Goal: Find contact information: Find contact information

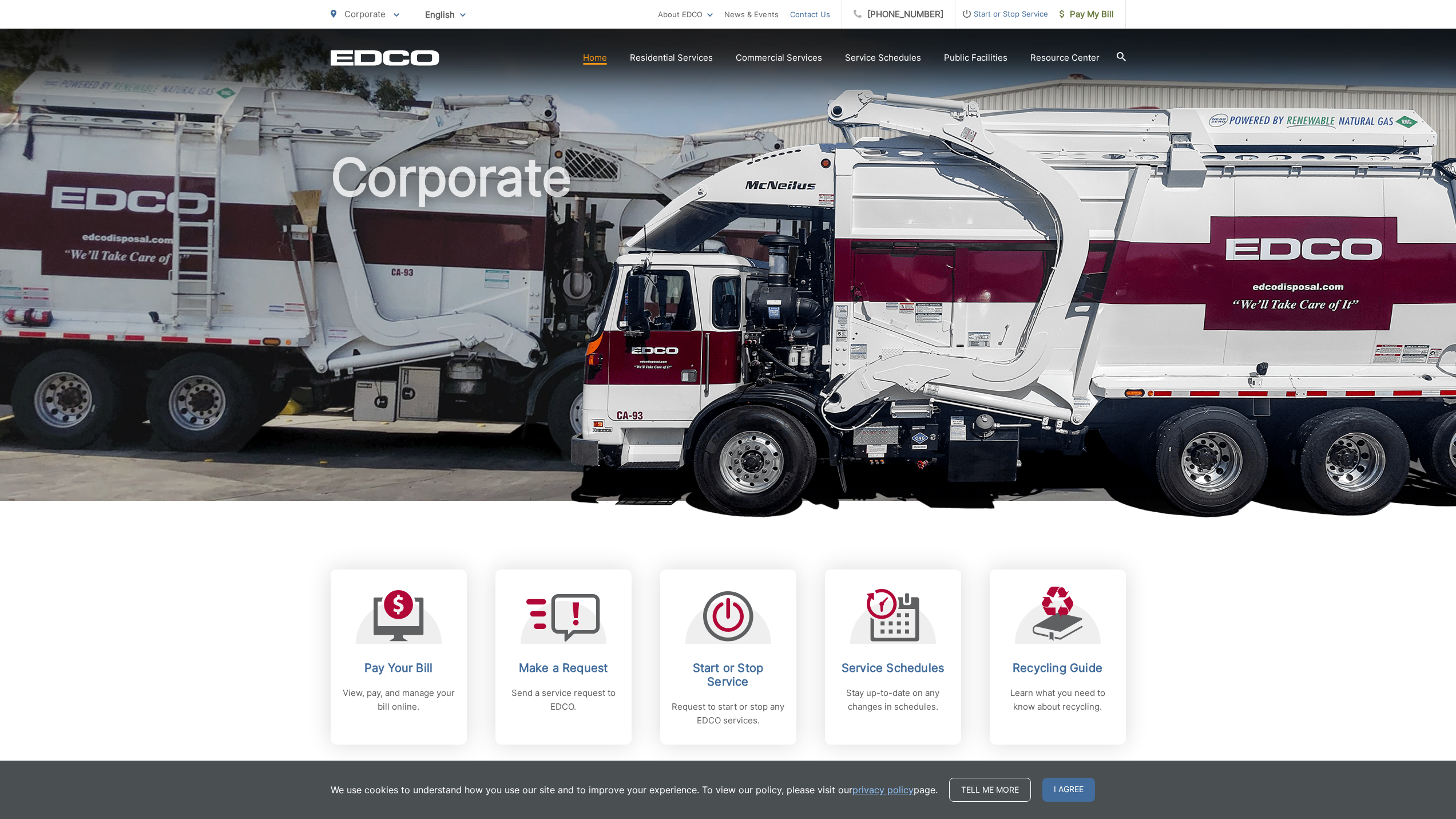
click at [825, 13] on link "Contact Us" at bounding box center [810, 14] width 40 height 13
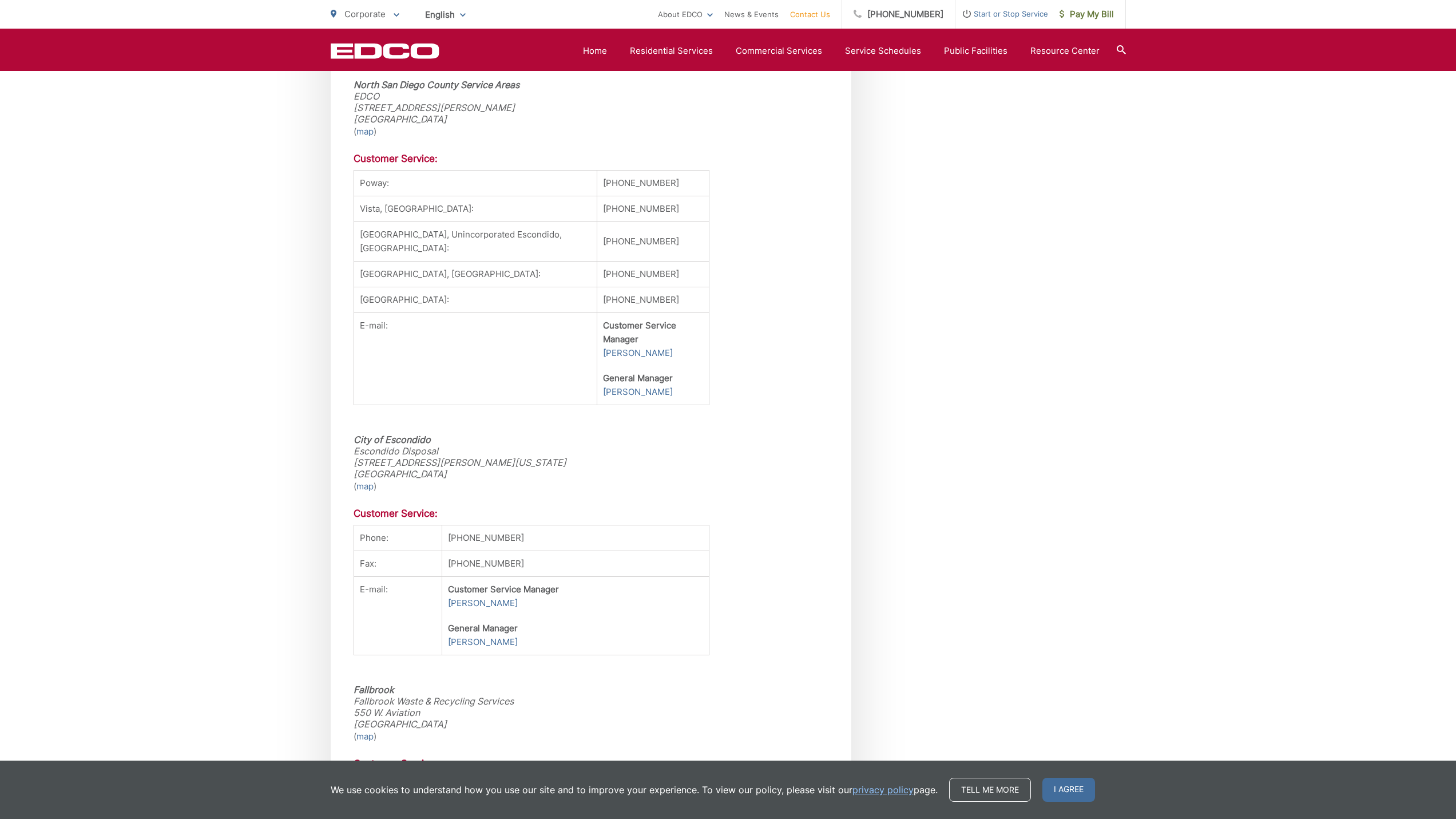
scroll to position [825, 0]
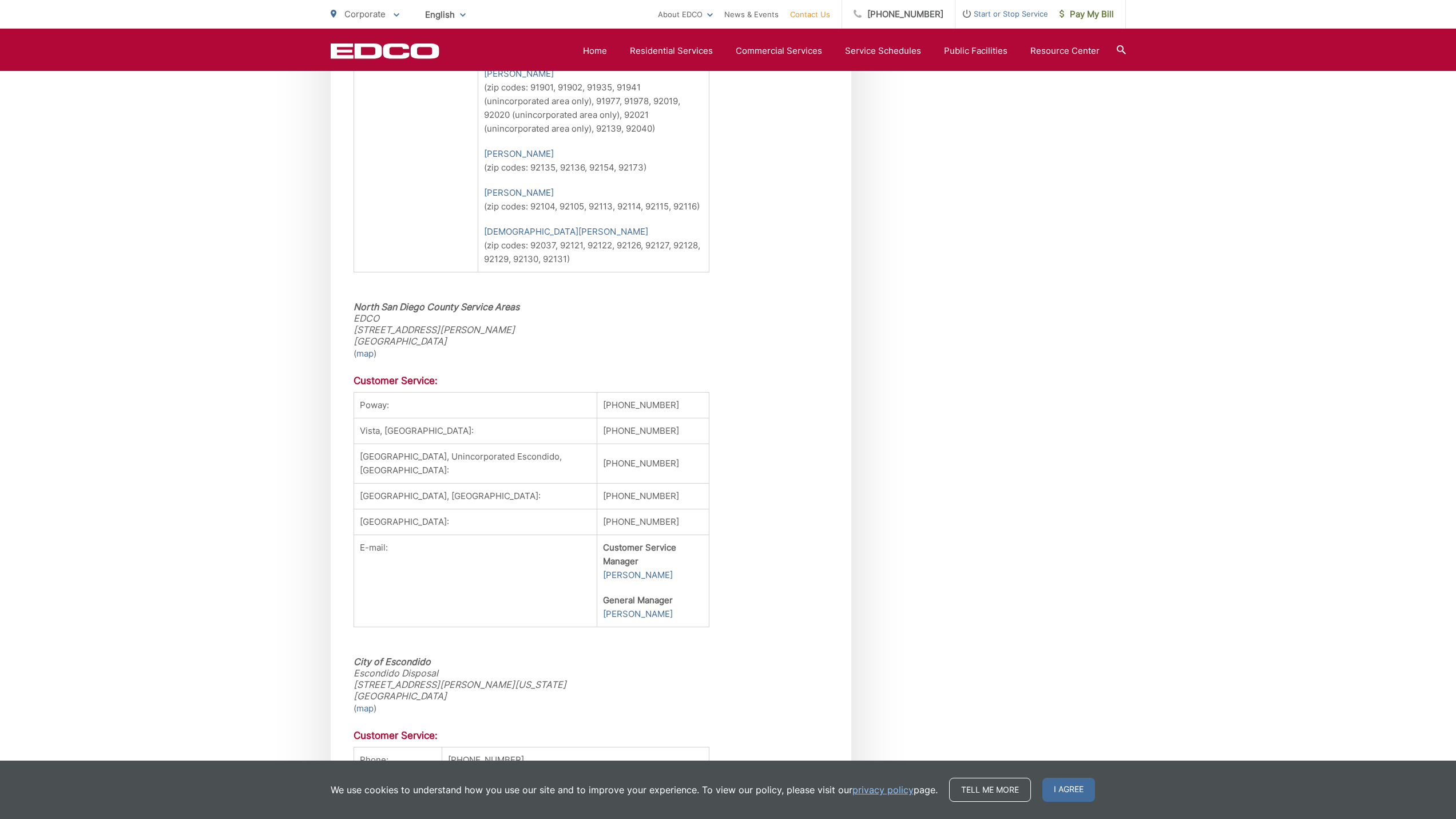
drag, startPoint x: 470, startPoint y: 361, endPoint x: 358, endPoint y: 320, distance: 119.3
click at [493, 347] on address "North San Diego County Service Areas EDCO 224 S. Las Posas Rd. San Marcos, CA 9…" at bounding box center [591, 324] width 475 height 46
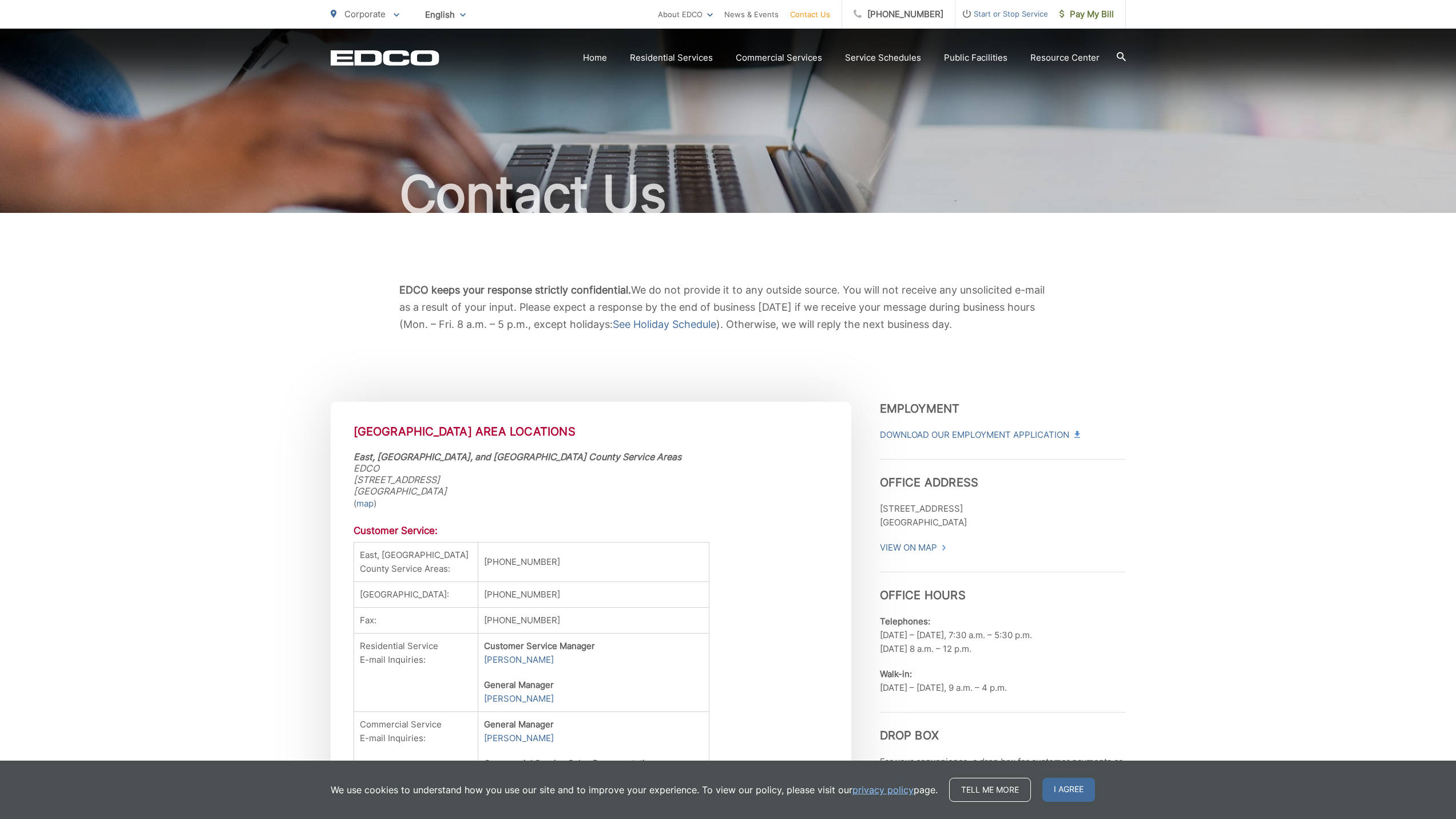
scroll to position [0, 0]
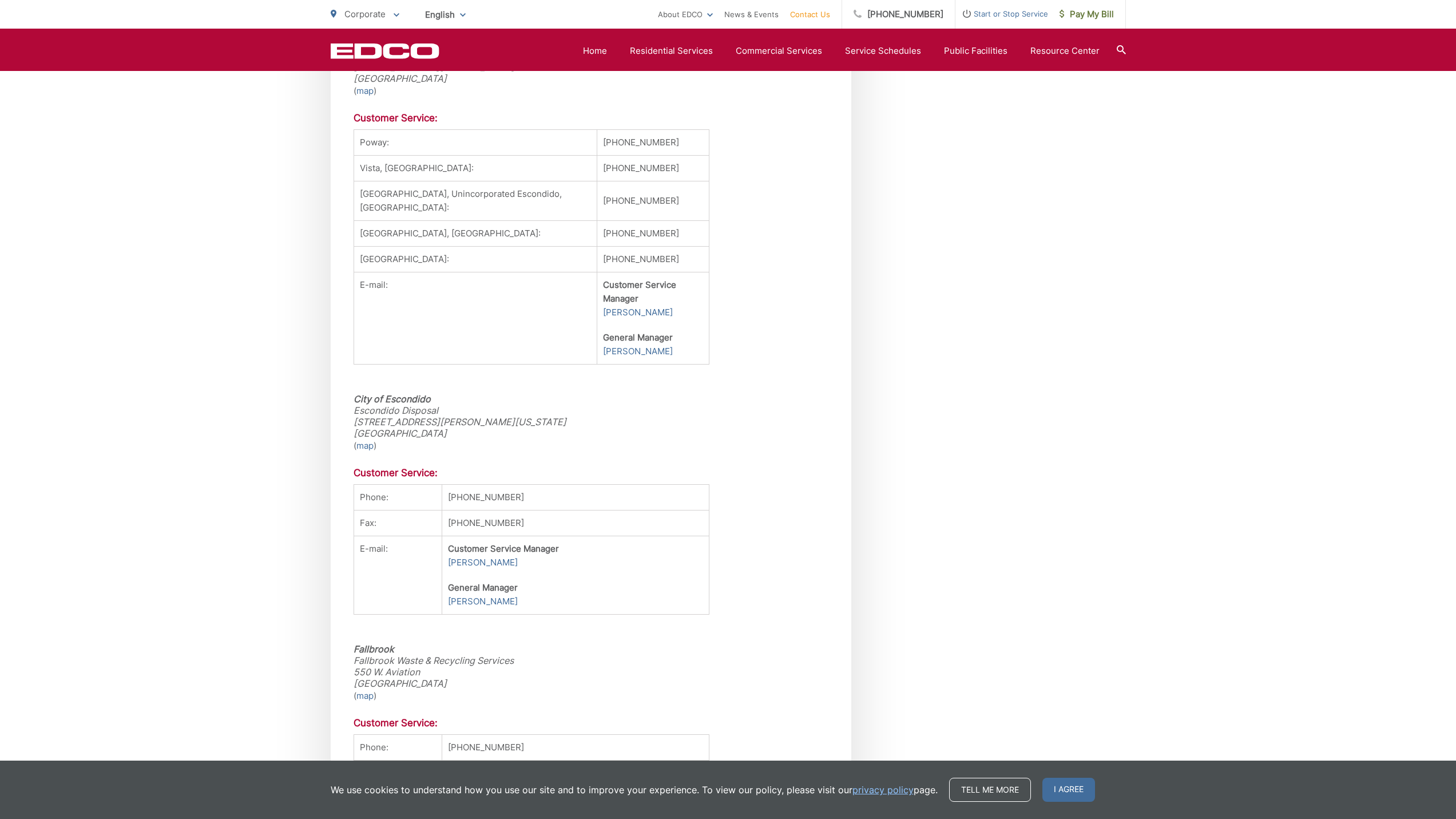
scroll to position [973, 0]
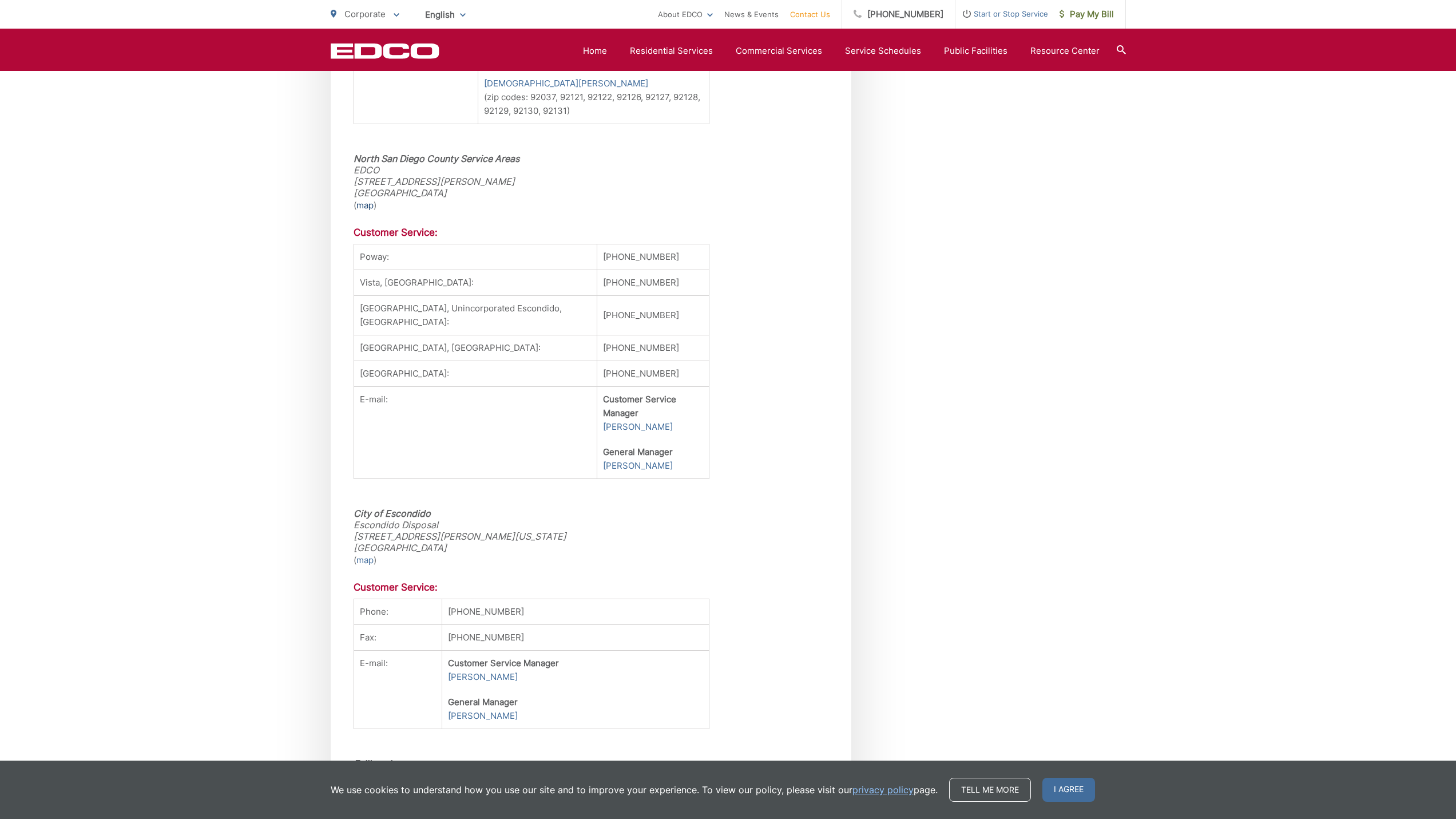
click at [366, 212] on link "map" at bounding box center [365, 205] width 18 height 13
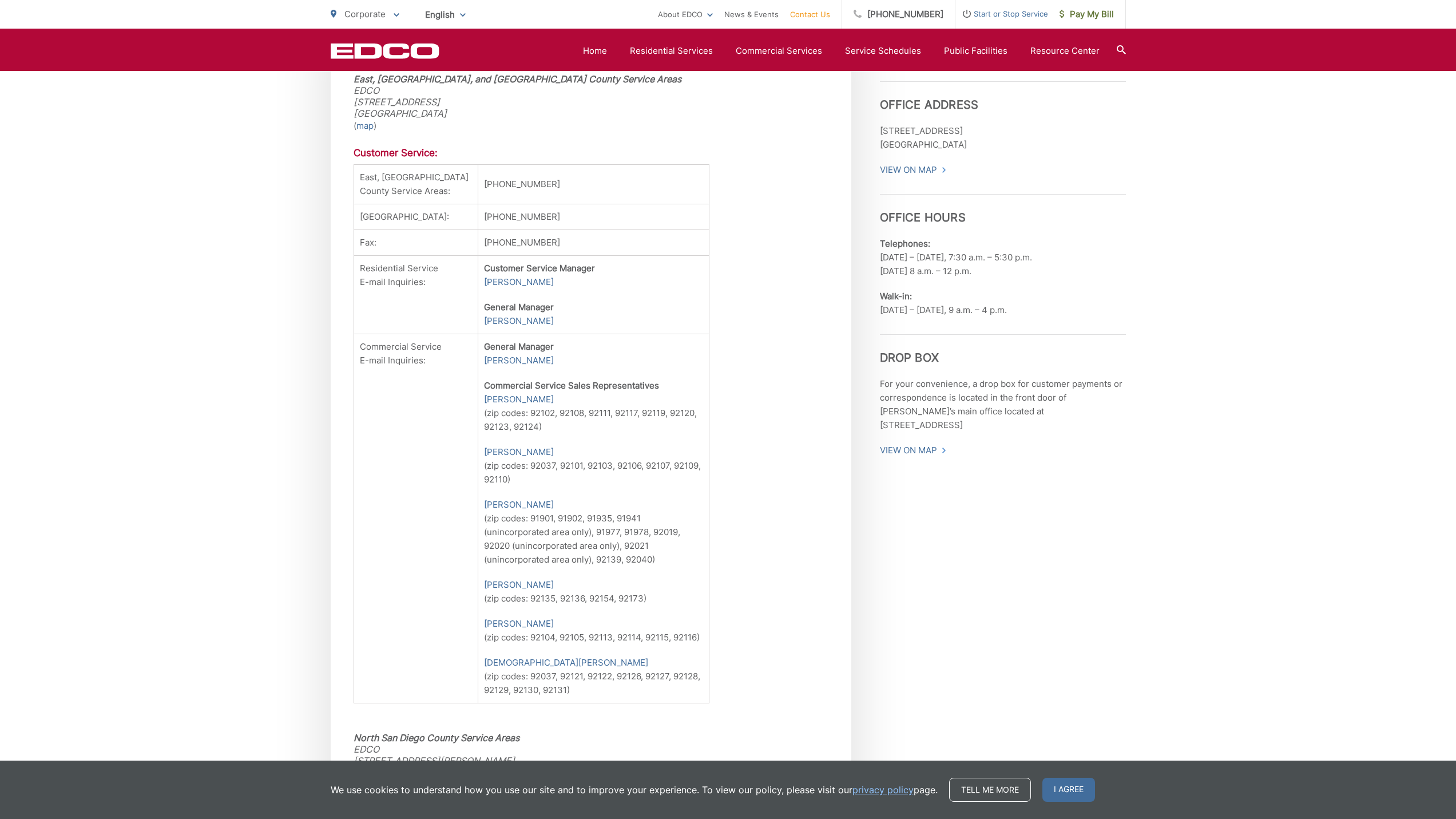
scroll to position [401, 0]
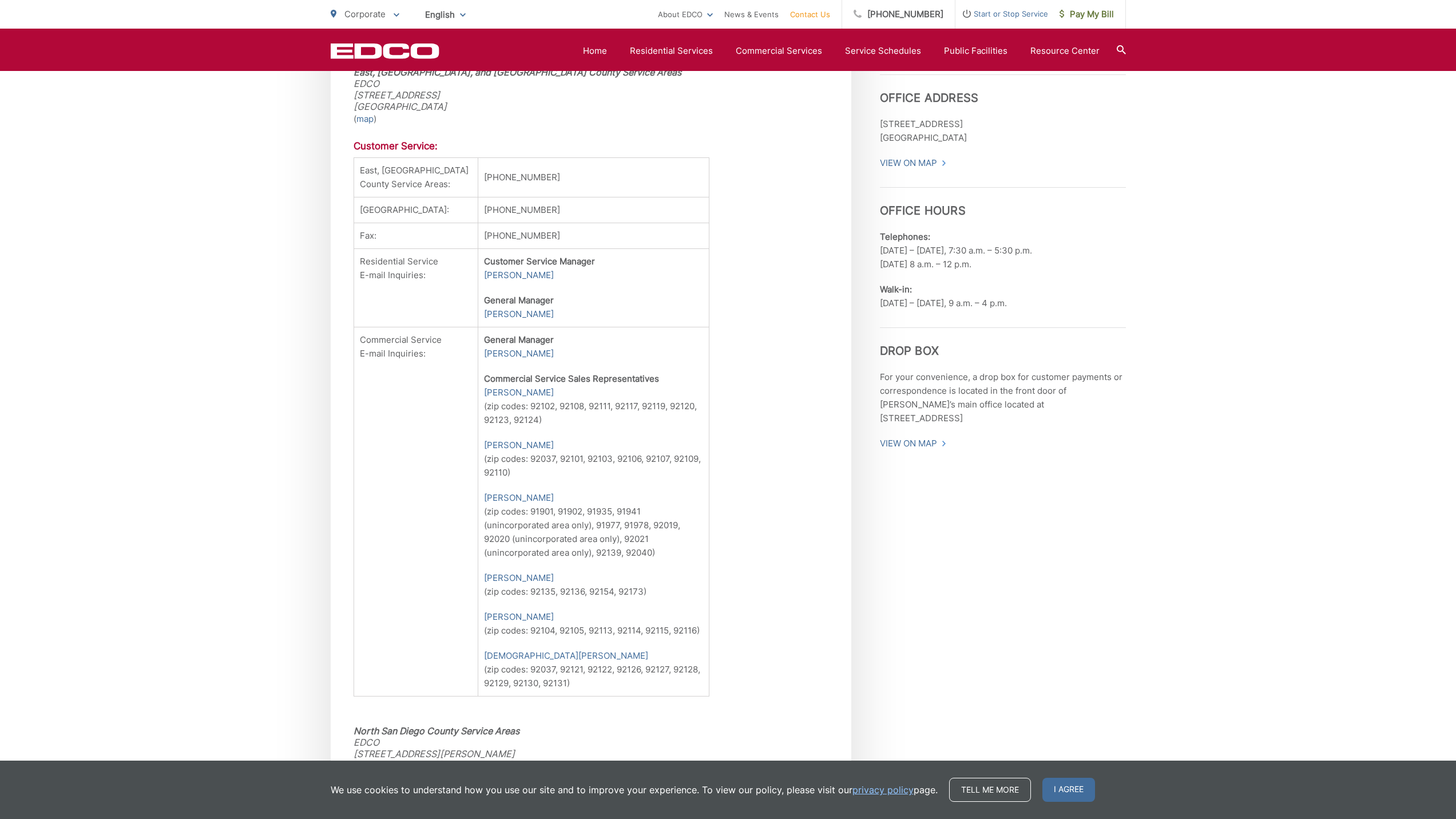
click at [378, 113] on p "( map )" at bounding box center [591, 119] width 475 height 13
click at [372, 117] on link "map" at bounding box center [365, 119] width 18 height 13
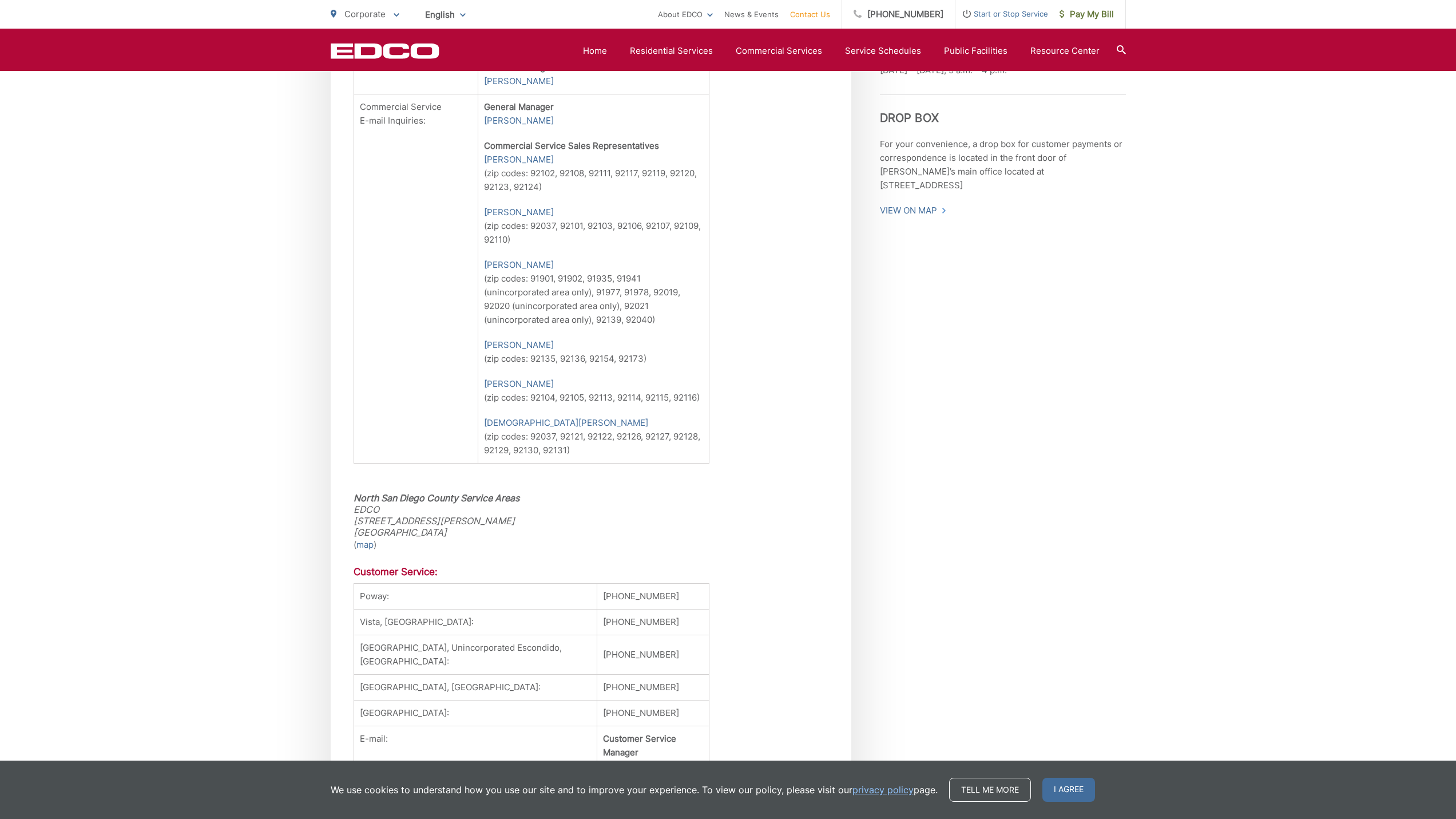
scroll to position [858, 0]
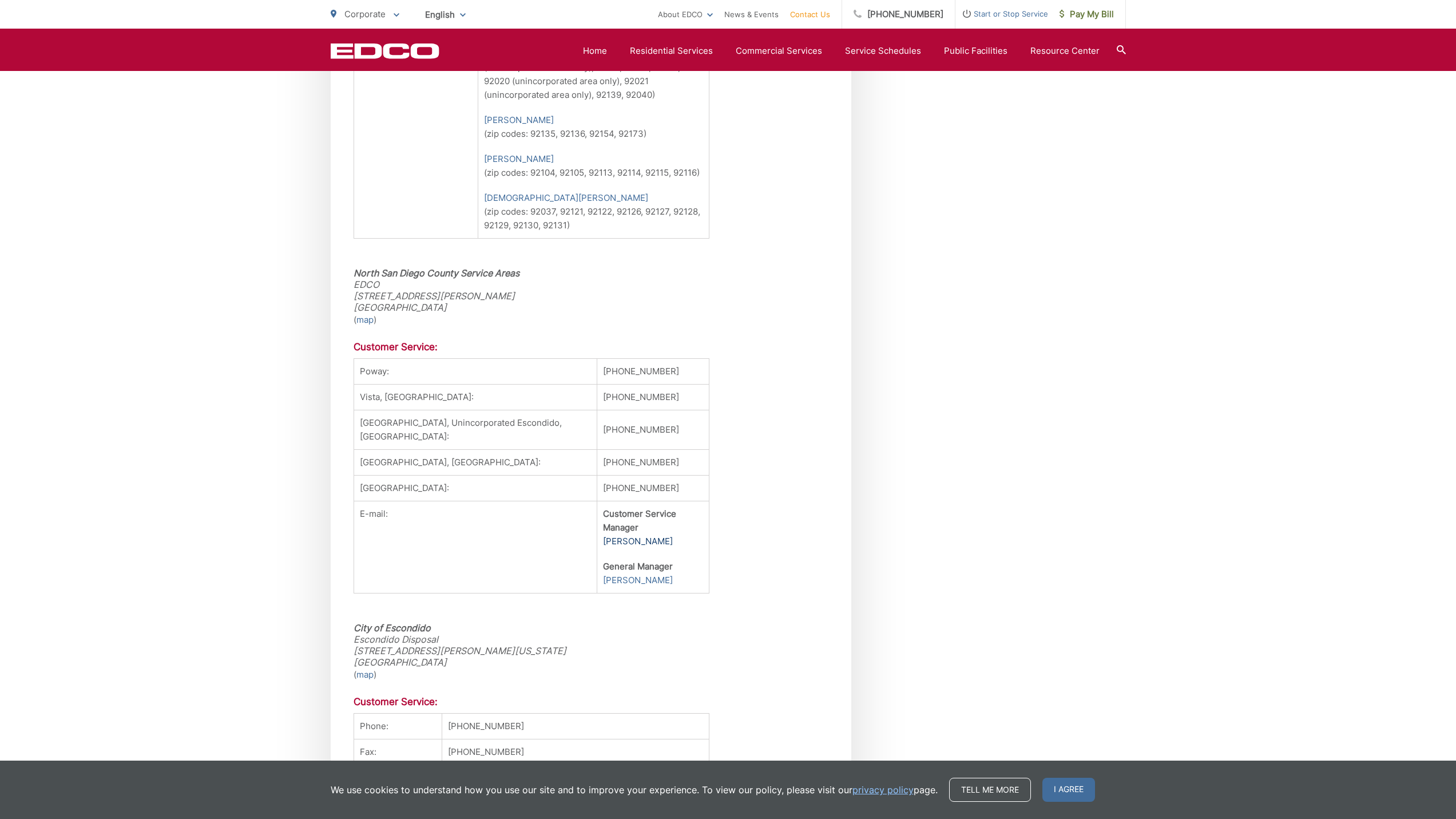
click at [647, 548] on link "Muna Hamideh" at bounding box center [637, 541] width 69 height 13
click at [651, 587] on link "Matthew Cleary" at bounding box center [637, 580] width 69 height 13
click at [620, 548] on link "Muna Hamideh" at bounding box center [637, 541] width 69 height 13
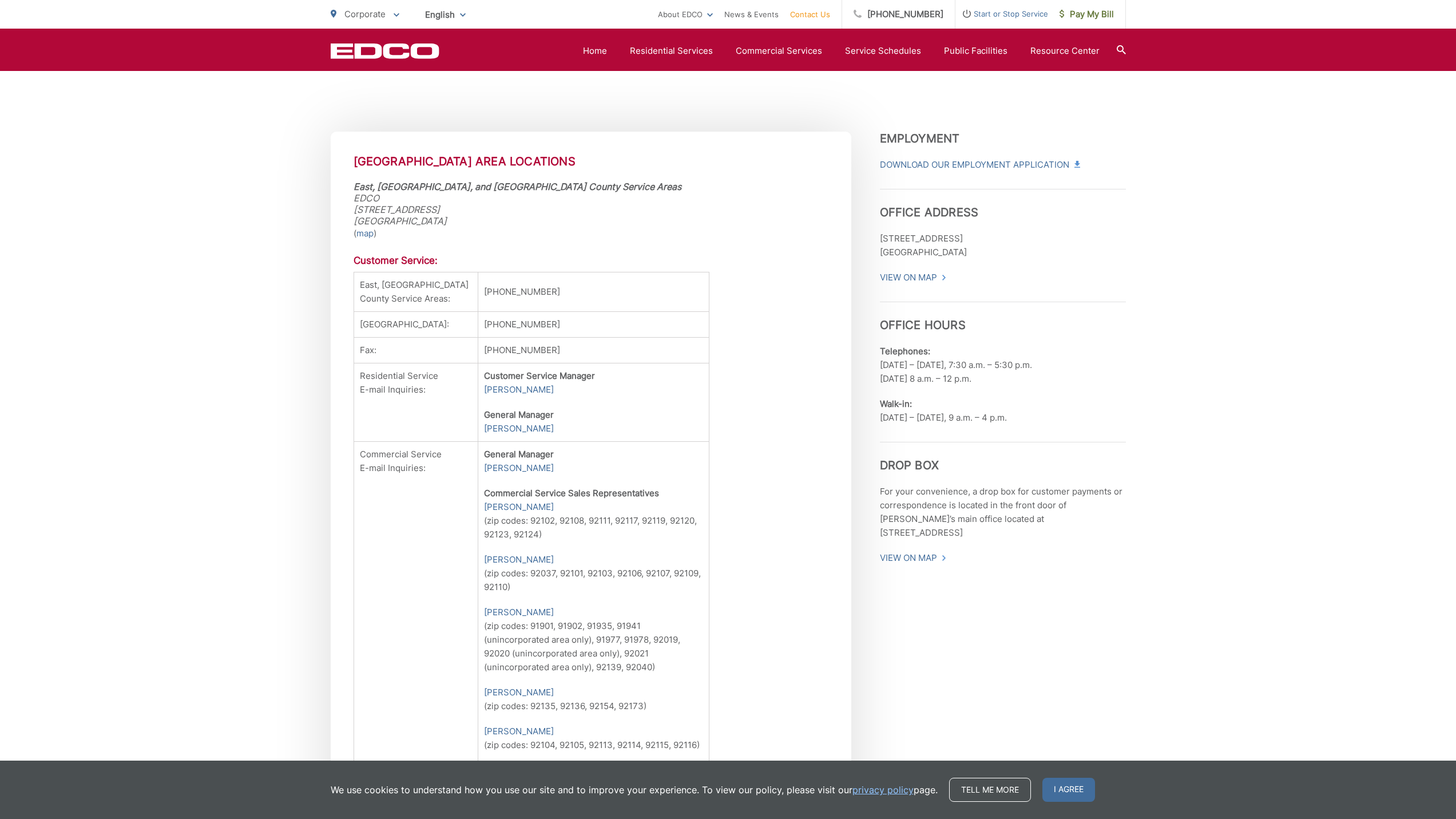
scroll to position [0, 0]
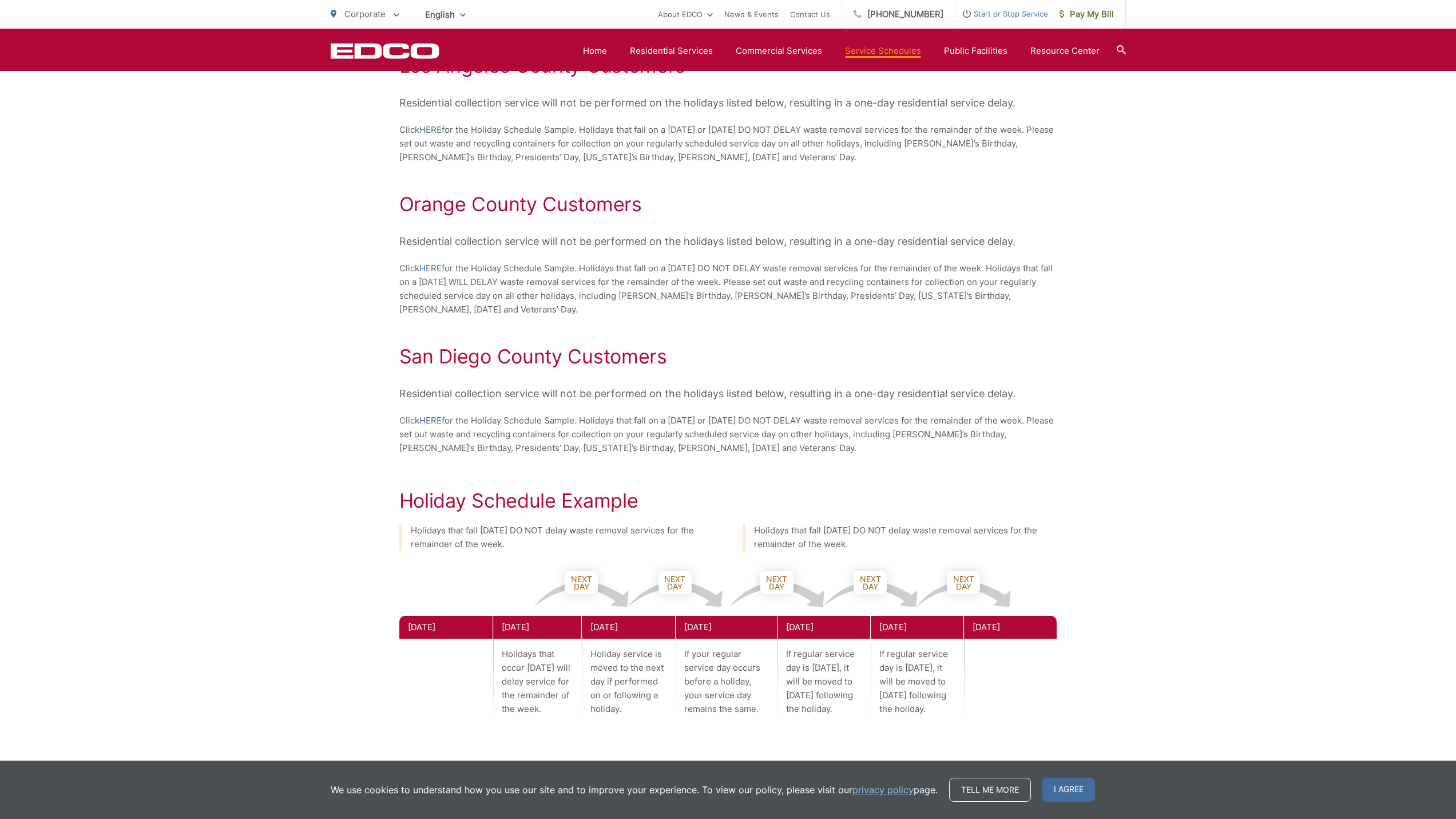
scroll to position [861, 0]
